Goal: Task Accomplishment & Management: Complete application form

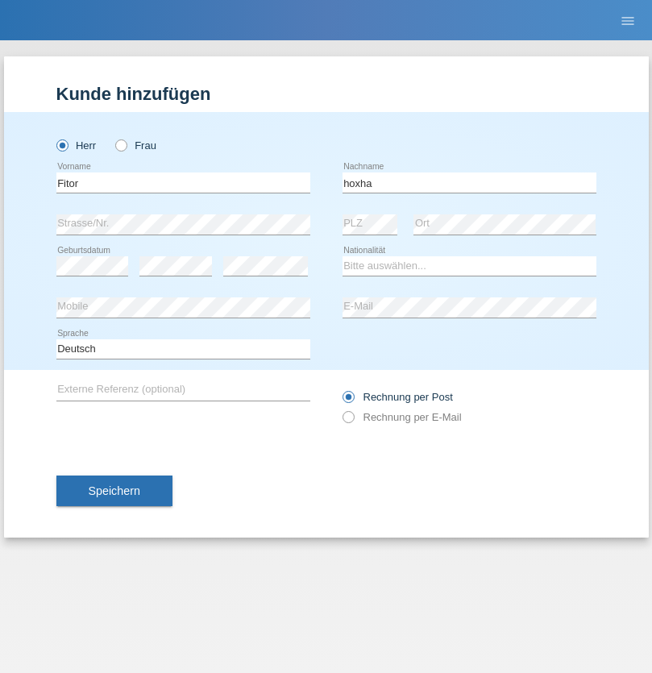
type input "[PERSON_NAME]"
select select "CH"
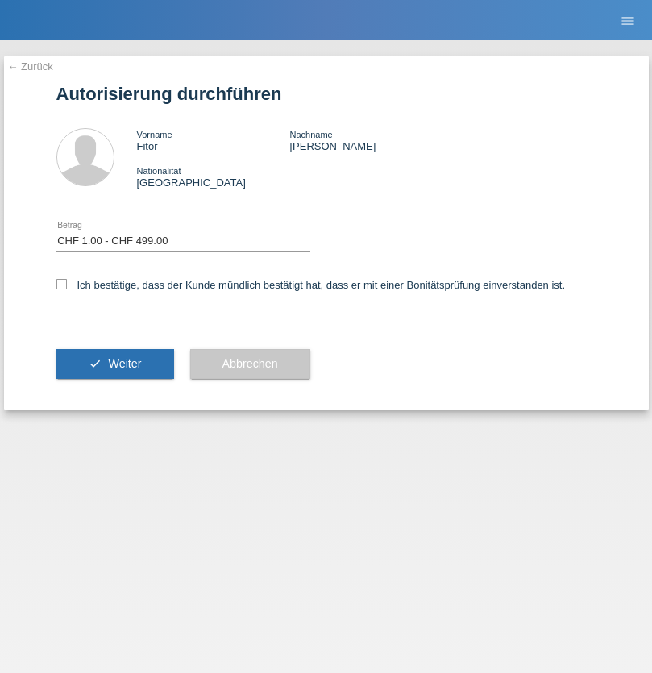
select select "1"
checkbox input "true"
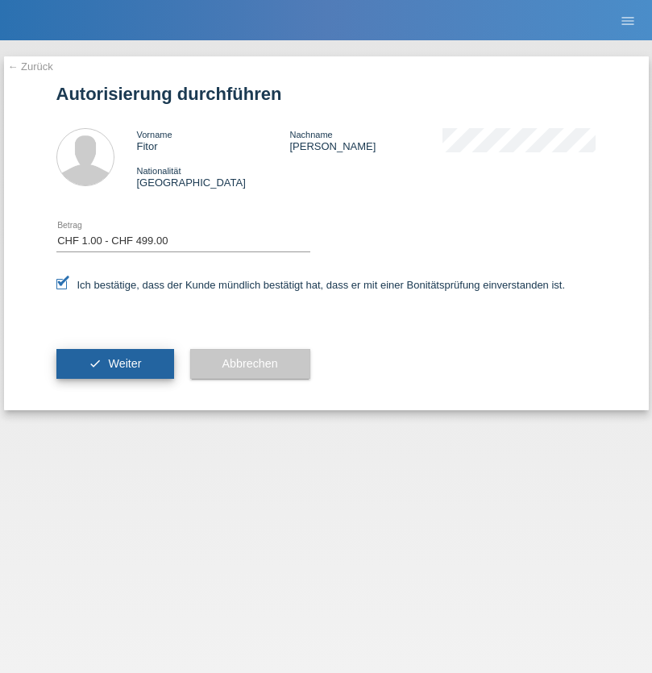
click at [114, 364] on span "Weiter" at bounding box center [124, 363] width 33 height 13
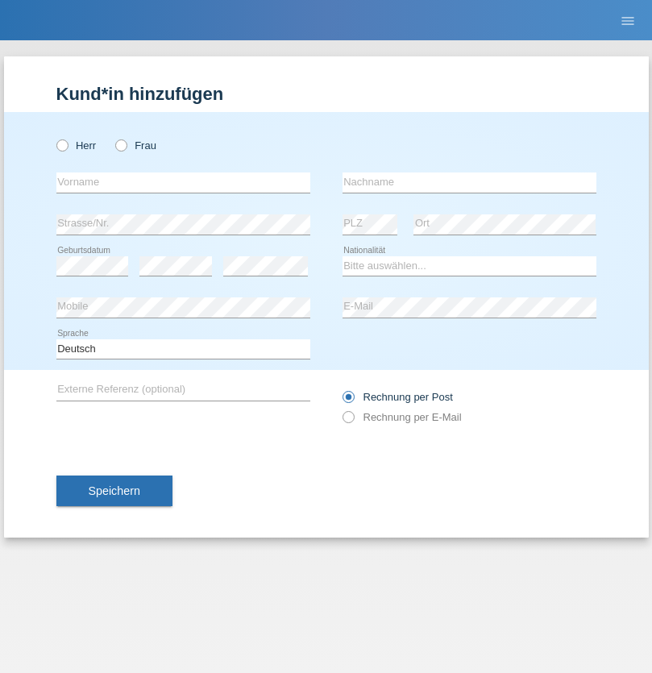
radio input "true"
click at [183, 182] on input "text" at bounding box center [183, 183] width 254 height 20
type input "[PERSON_NAME]"
click at [469, 182] on input "text" at bounding box center [470, 183] width 254 height 20
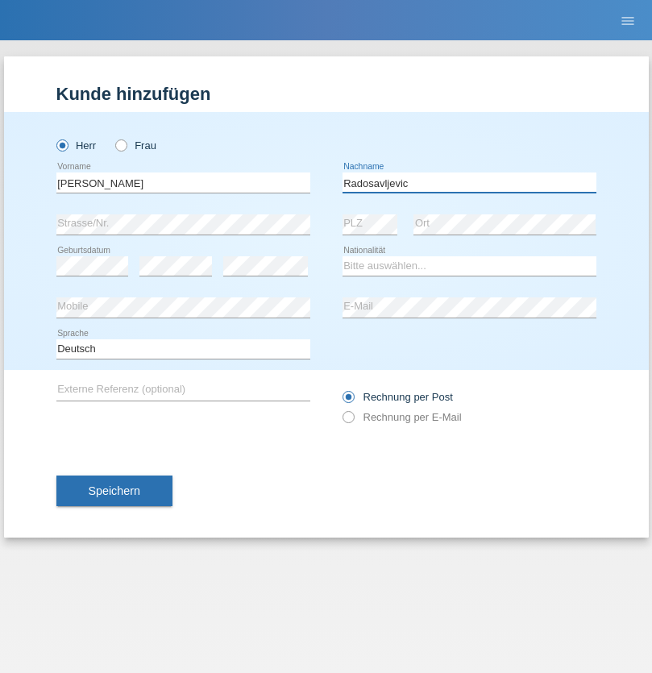
type input "Radosavljevic"
select select "CH"
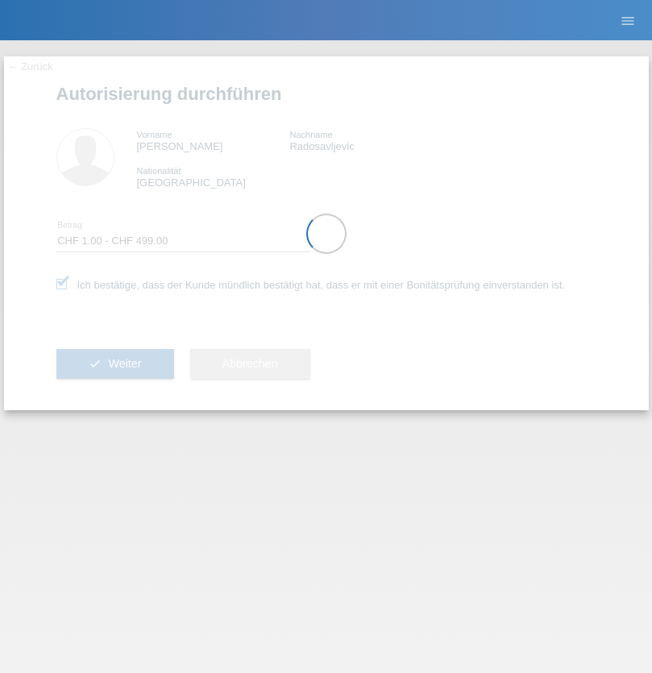
select select "1"
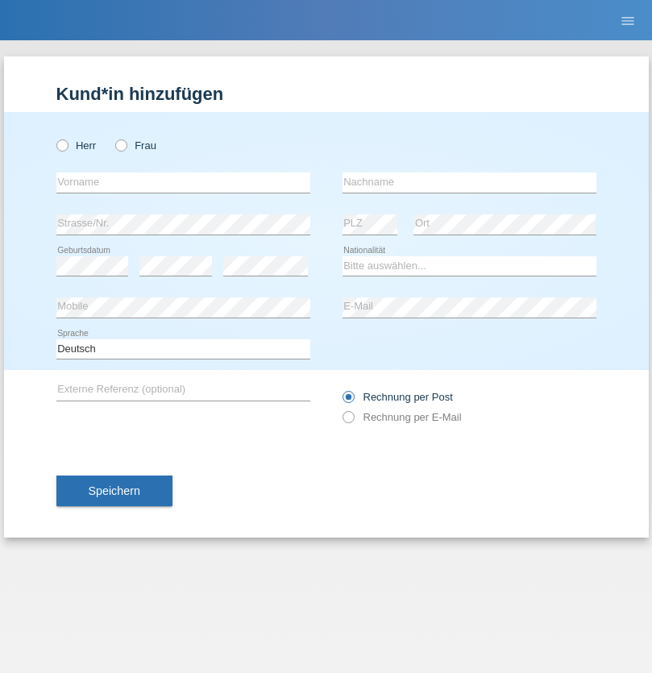
radio input "true"
click at [183, 182] on input "text" at bounding box center [183, 183] width 254 height 20
type input "Moritz Julian"
click at [469, 182] on input "text" at bounding box center [470, 183] width 254 height 20
type input "Rampf"
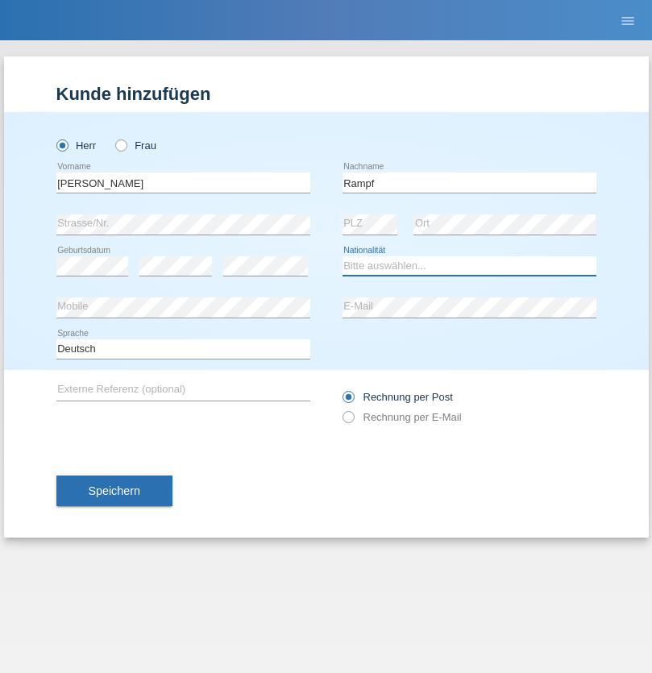
select select "DE"
select select "C"
select select "20"
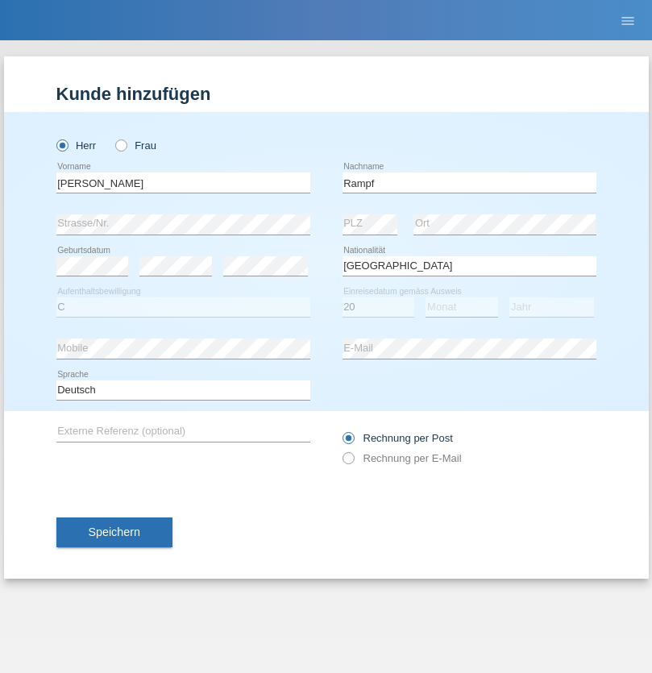
select select "01"
select select "2021"
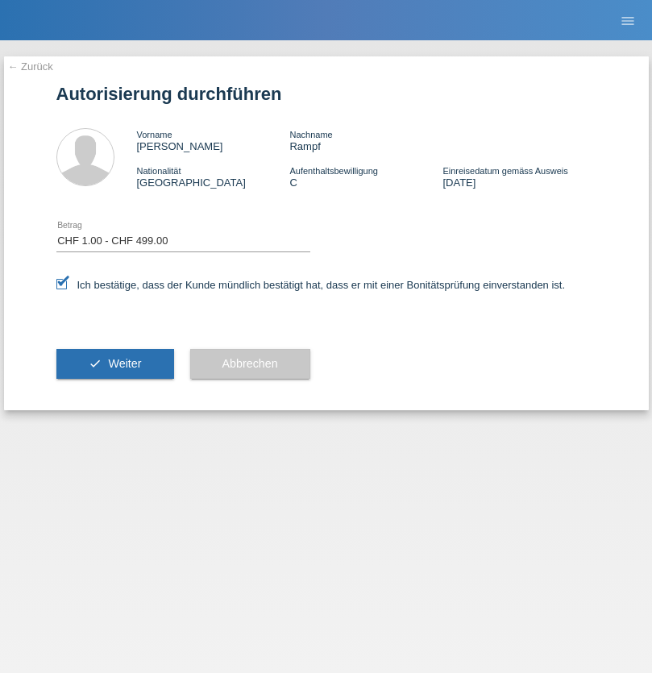
select select "1"
click at [114, 364] on span "Weiter" at bounding box center [124, 363] width 33 height 13
